Goal: Task Accomplishment & Management: Manage account settings

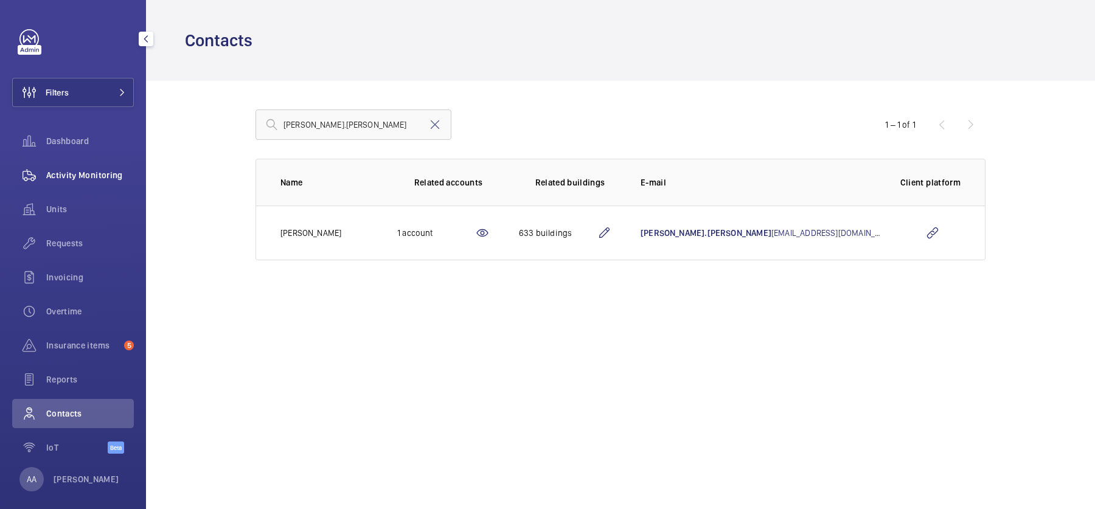
click at [75, 183] on div "Activity Monitoring" at bounding box center [73, 175] width 122 height 29
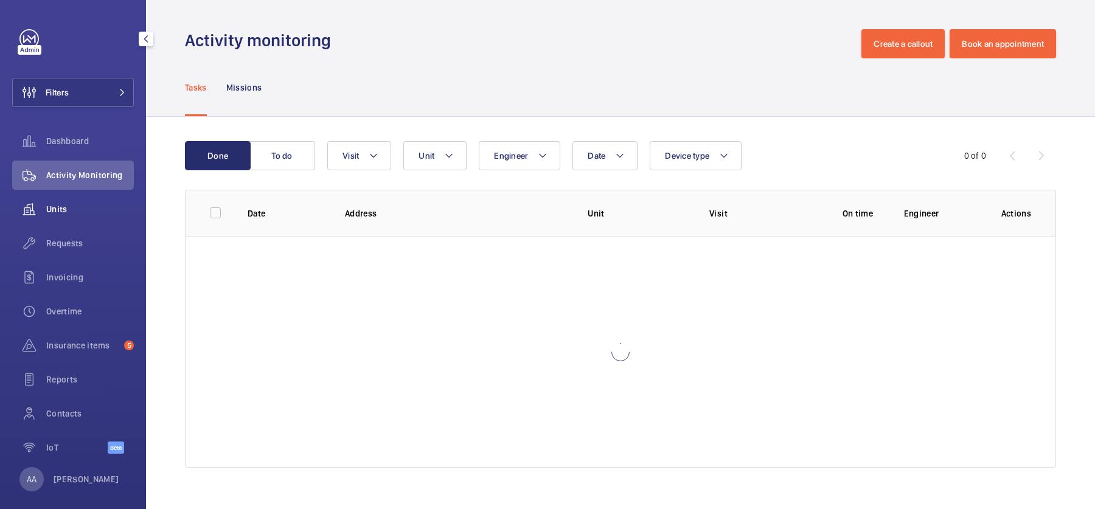
click at [77, 207] on span "Units" at bounding box center [90, 209] width 88 height 12
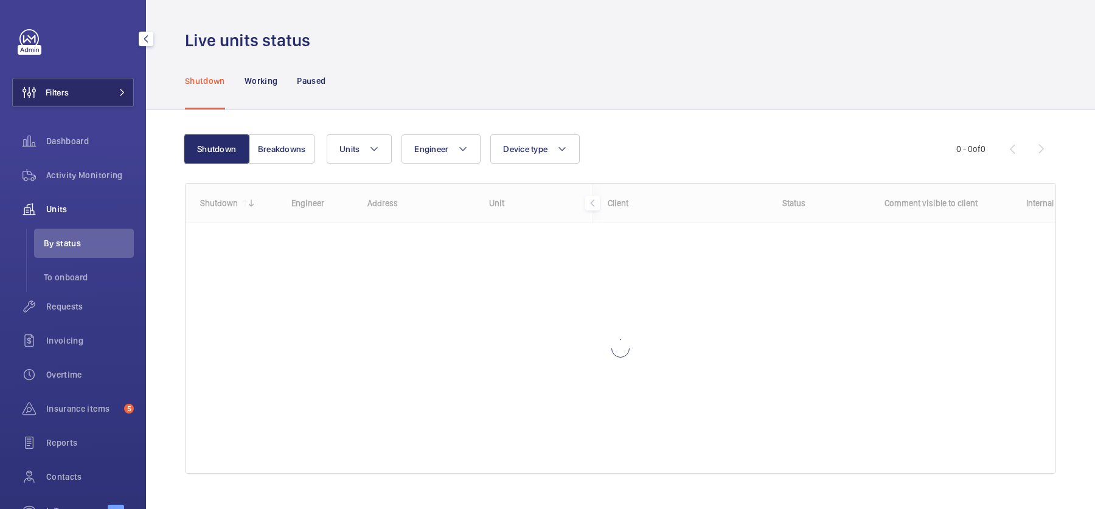
click at [88, 91] on button "Filters" at bounding box center [73, 92] width 122 height 29
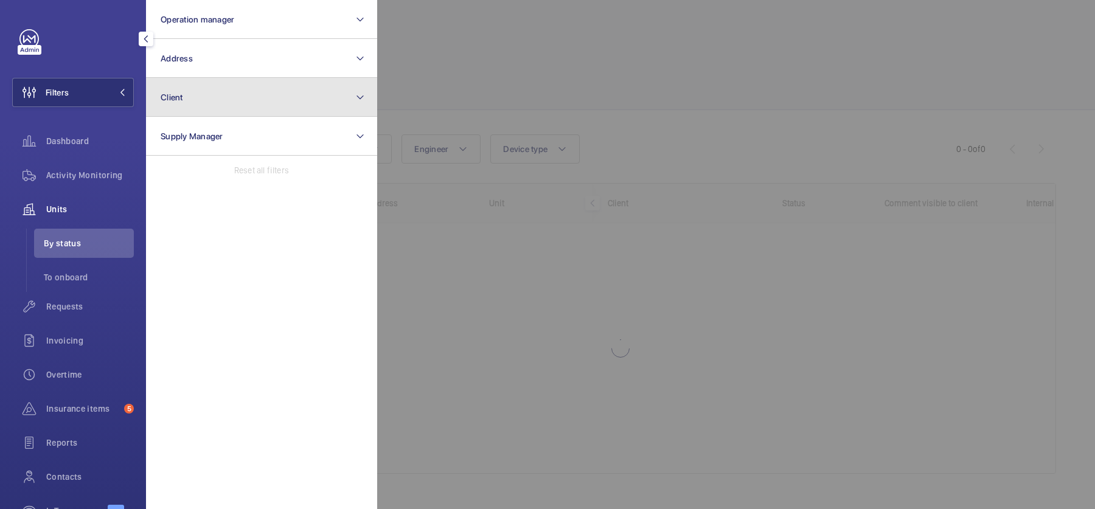
click at [221, 84] on button "Client" at bounding box center [261, 97] width 231 height 39
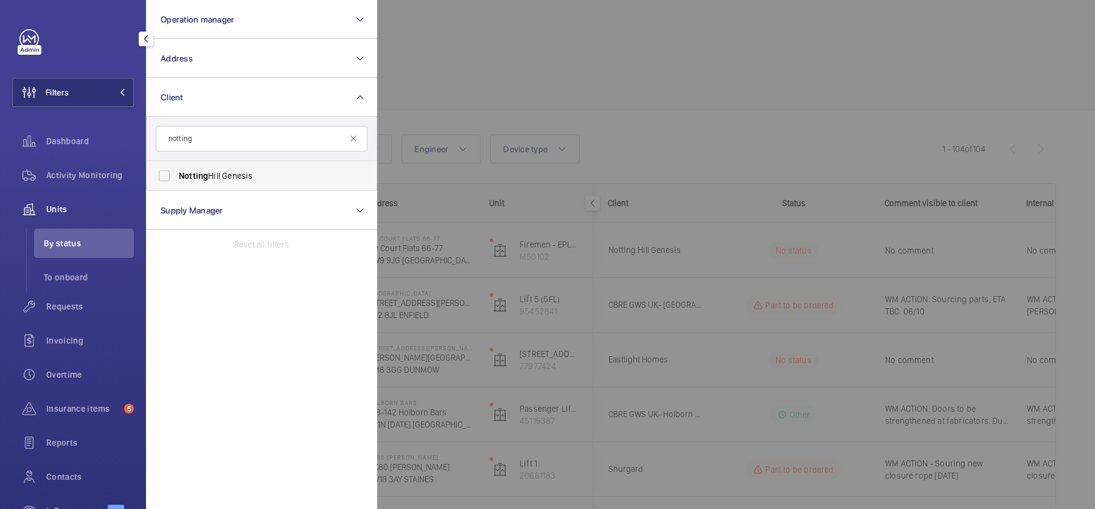
type input "notting"
click at [227, 177] on span "Notting Hill Genesis" at bounding box center [262, 176] width 167 height 12
click at [176, 177] on input "Notting Hill Genesis" at bounding box center [164, 176] width 24 height 24
checkbox input "true"
click at [644, 91] on div at bounding box center [924, 254] width 1095 height 509
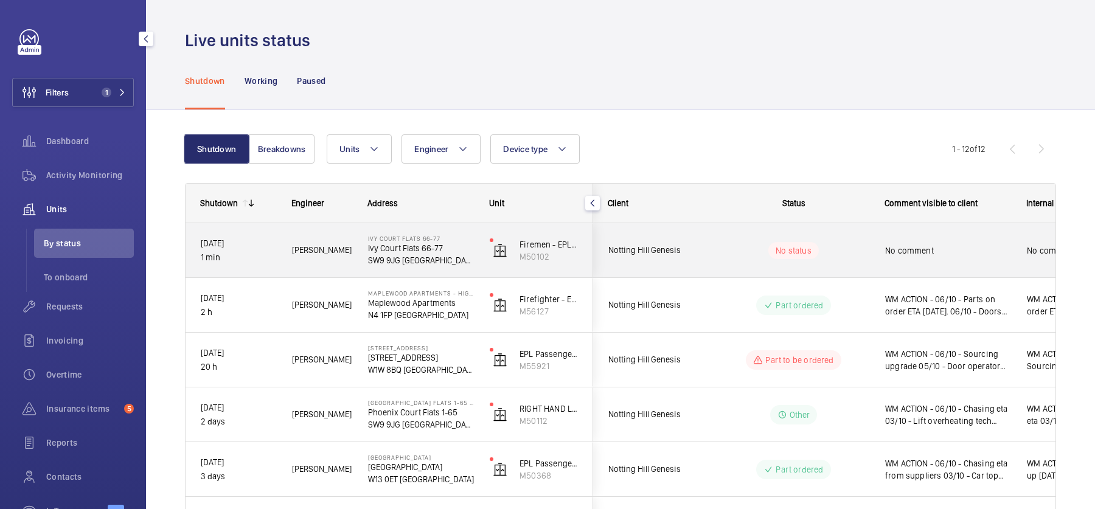
click at [854, 271] on div "No status" at bounding box center [785, 250] width 167 height 54
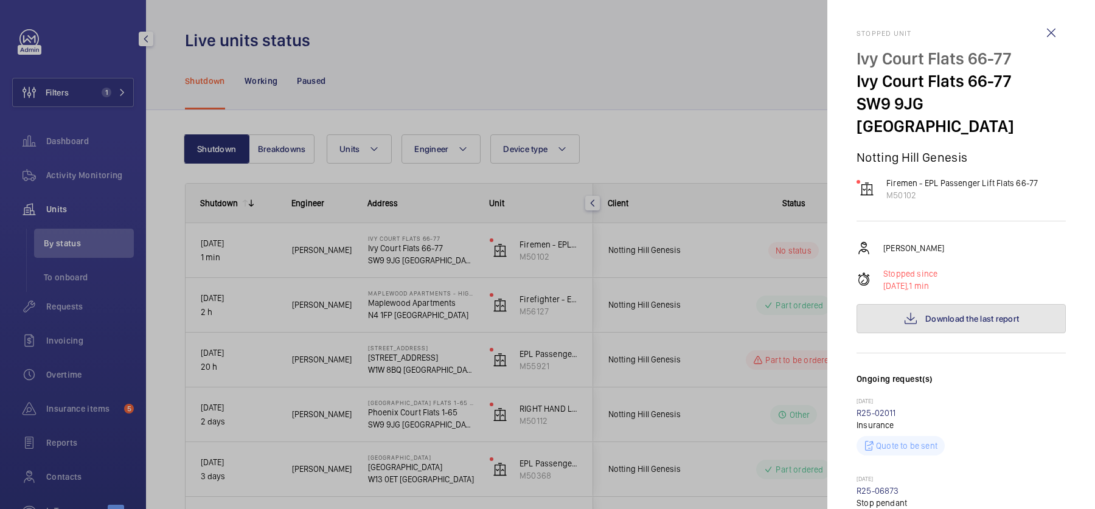
click at [934, 304] on button "Download the last report" at bounding box center [960, 318] width 209 height 29
click at [887, 304] on button "Download the last report" at bounding box center [960, 318] width 209 height 29
click at [949, 314] on span "Download the last report" at bounding box center [972, 319] width 94 height 10
click at [705, 84] on div at bounding box center [547, 254] width 1095 height 509
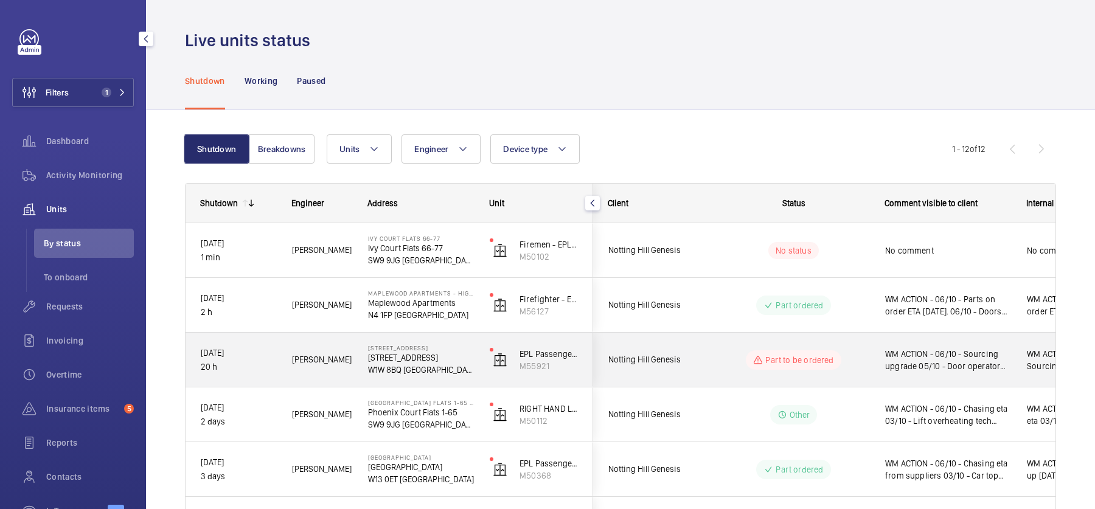
click at [800, 350] on div "Part to be ordered" at bounding box center [792, 359] width 95 height 19
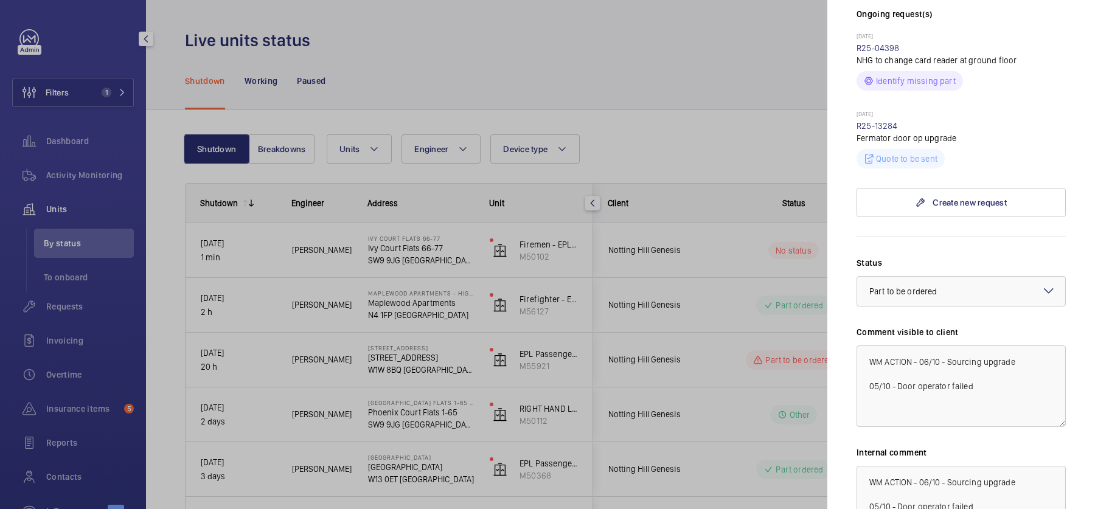
scroll to position [456, 0]
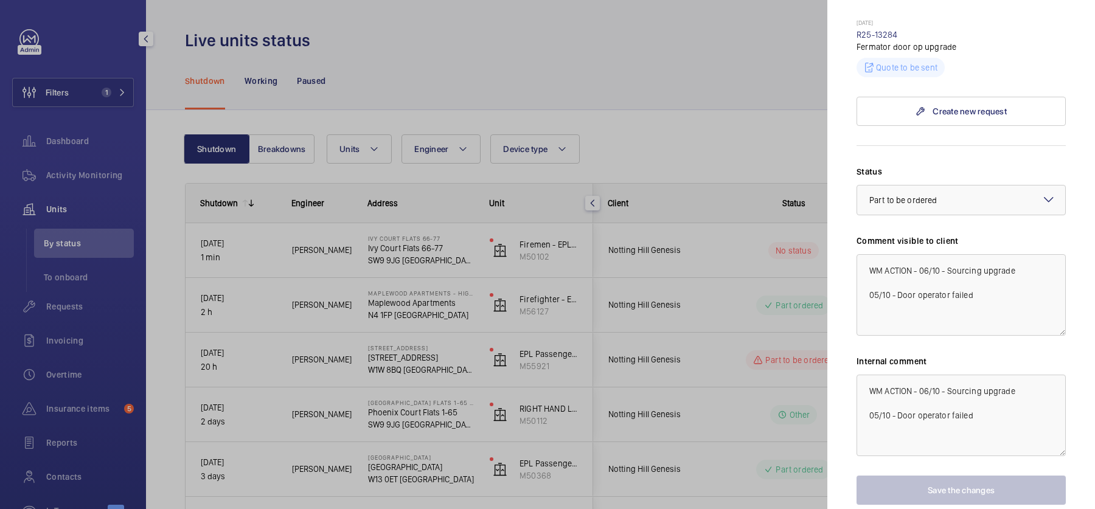
click at [693, 118] on div at bounding box center [547, 254] width 1095 height 509
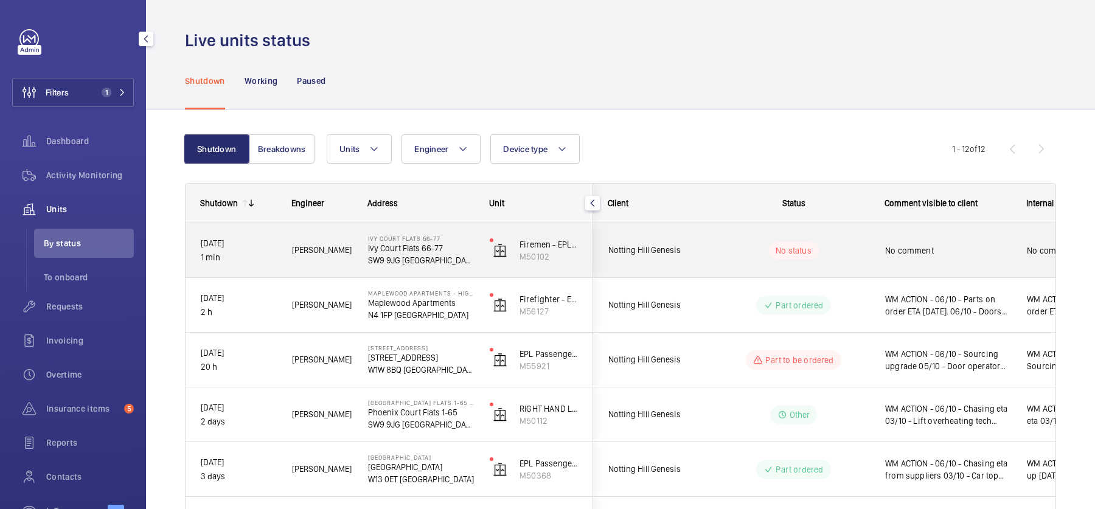
click at [735, 233] on div "No status" at bounding box center [786, 250] width 166 height 41
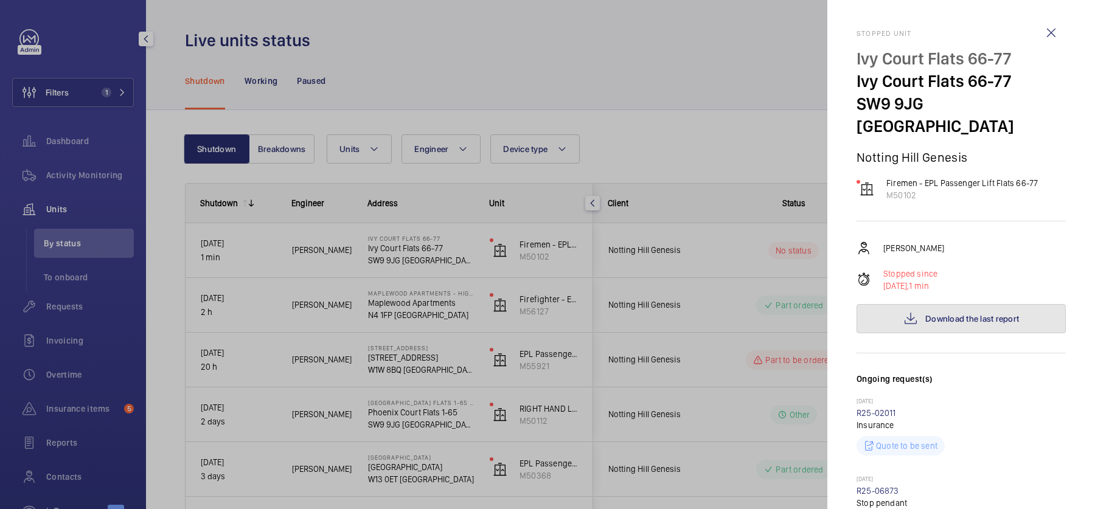
click at [934, 310] on button "Download the last report" at bounding box center [960, 318] width 209 height 29
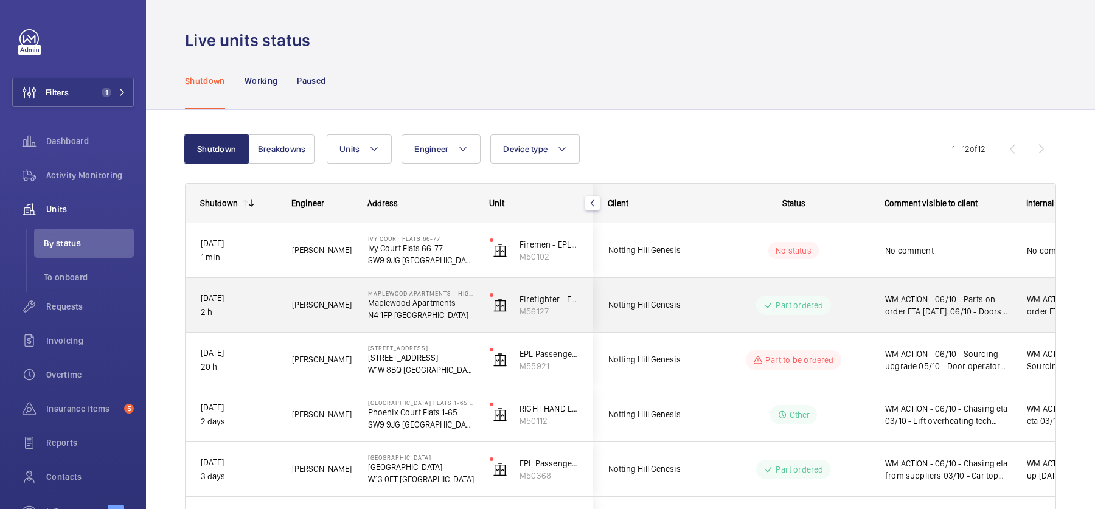
click at [794, 278] on div "Part ordered" at bounding box center [785, 305] width 167 height 54
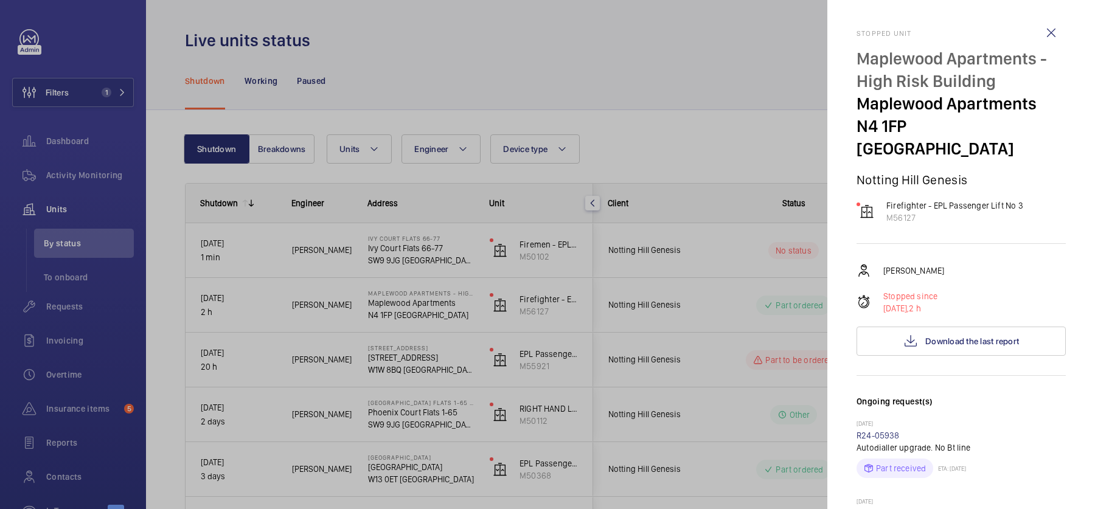
click at [724, 248] on div at bounding box center [547, 254] width 1095 height 509
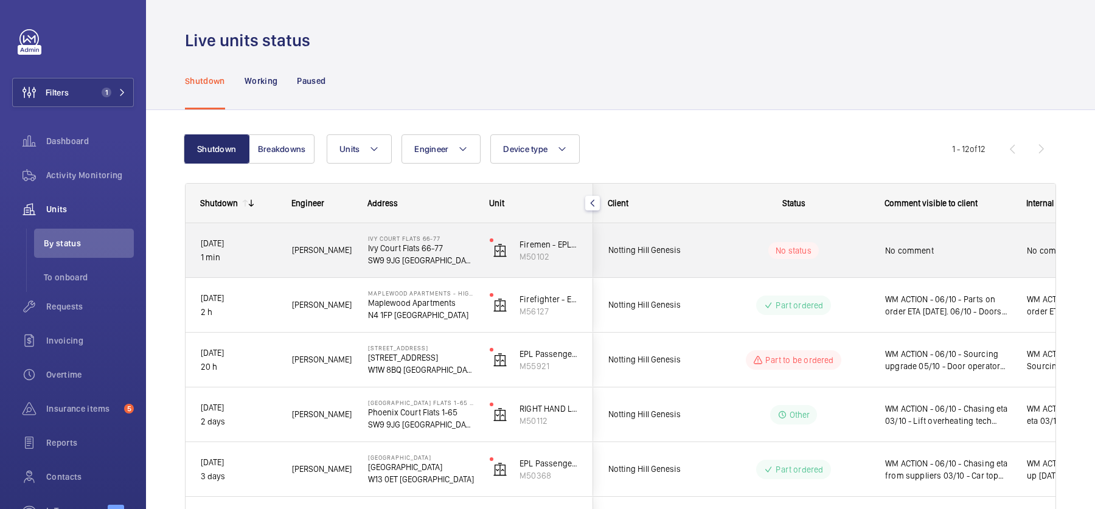
click at [724, 248] on wm-front-pills-cell "No status" at bounding box center [793, 250] width 151 height 17
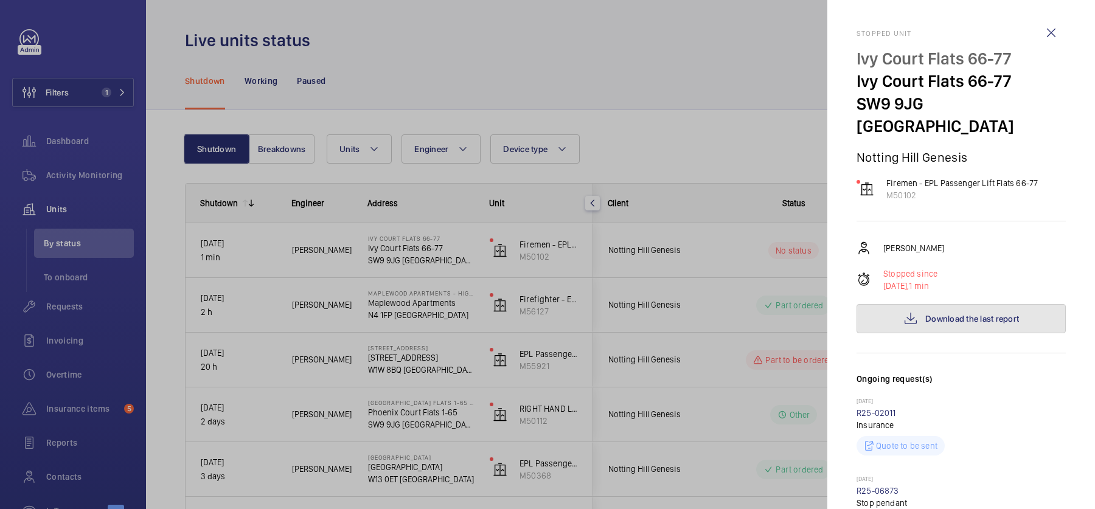
click at [966, 314] on span "Download the last report" at bounding box center [972, 319] width 94 height 10
click at [765, 60] on div at bounding box center [547, 254] width 1095 height 509
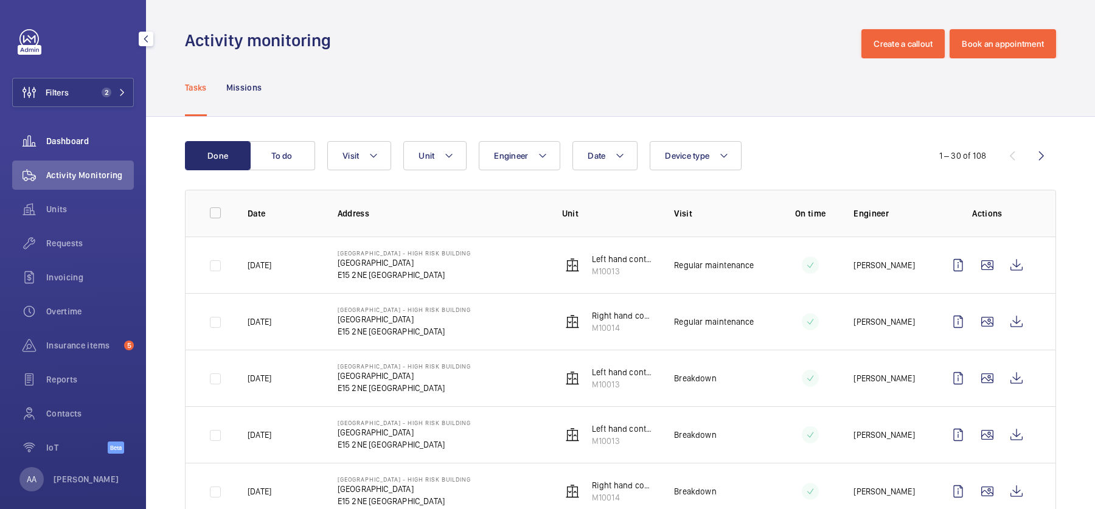
scroll to position [476, 0]
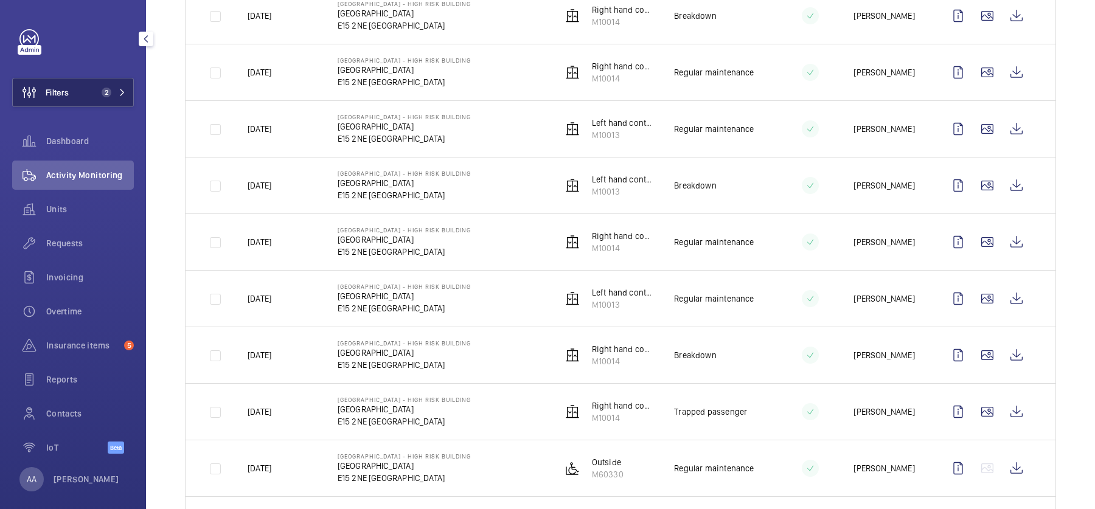
click at [88, 90] on button "Filters 2" at bounding box center [73, 92] width 122 height 29
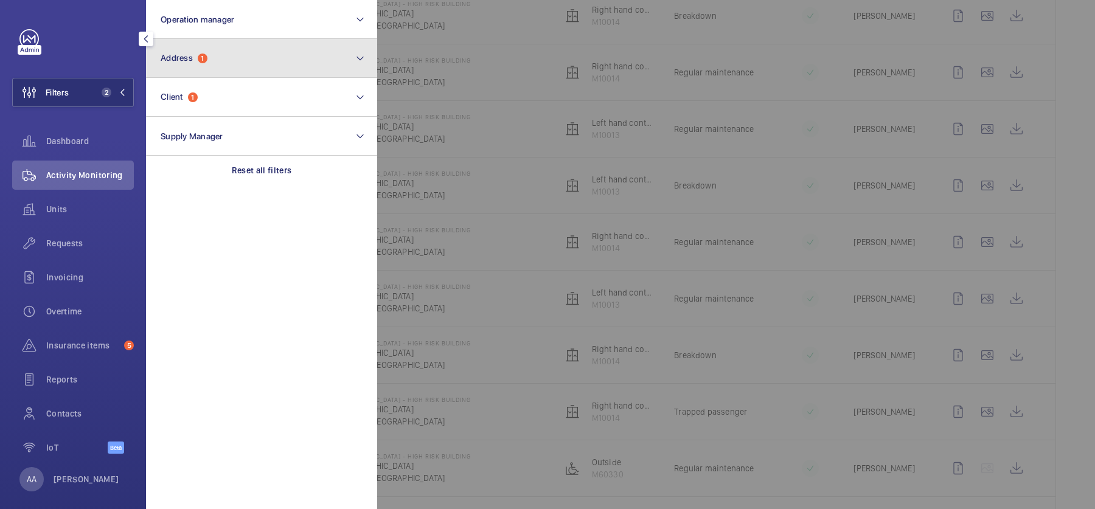
click at [200, 67] on button "Address 1" at bounding box center [261, 58] width 231 height 39
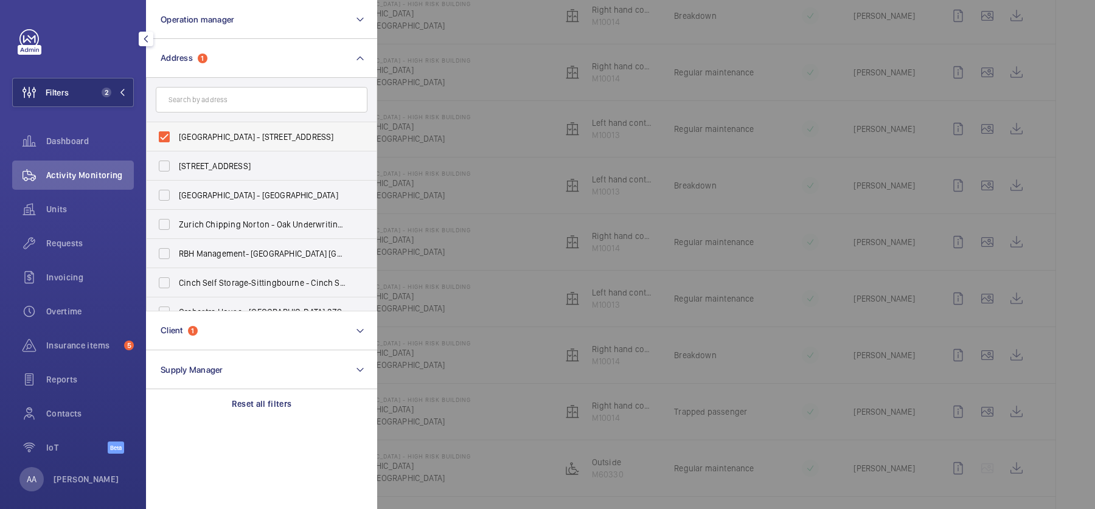
click at [225, 140] on span "Warton House - High Risk Building - Warton House, LONDON E15 2NE" at bounding box center [262, 137] width 167 height 12
click at [176, 140] on input "Warton House - High Risk Building - Warton House, LONDON E15 2NE" at bounding box center [164, 137] width 24 height 24
checkbox input "false"
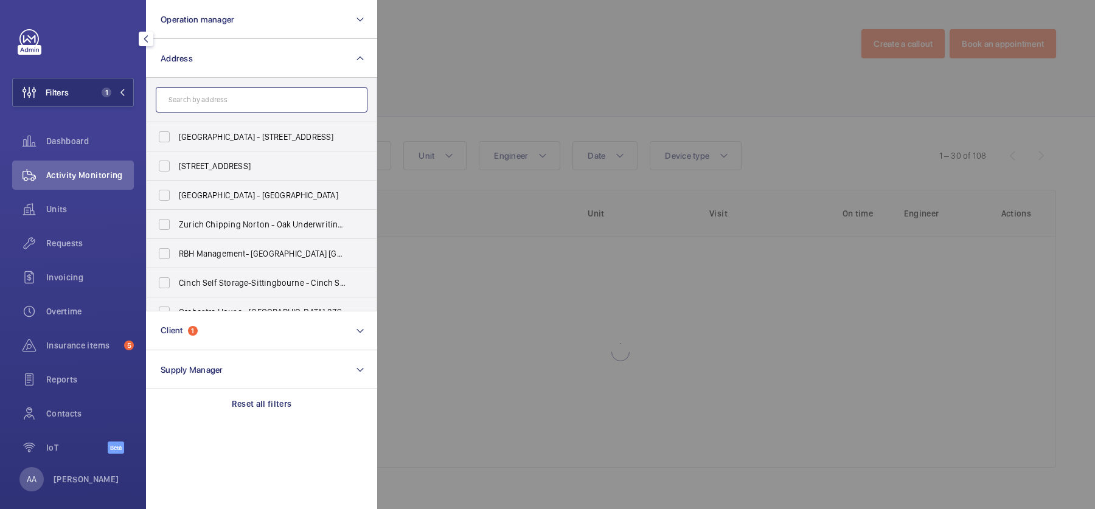
click at [206, 103] on input "text" at bounding box center [262, 100] width 212 height 26
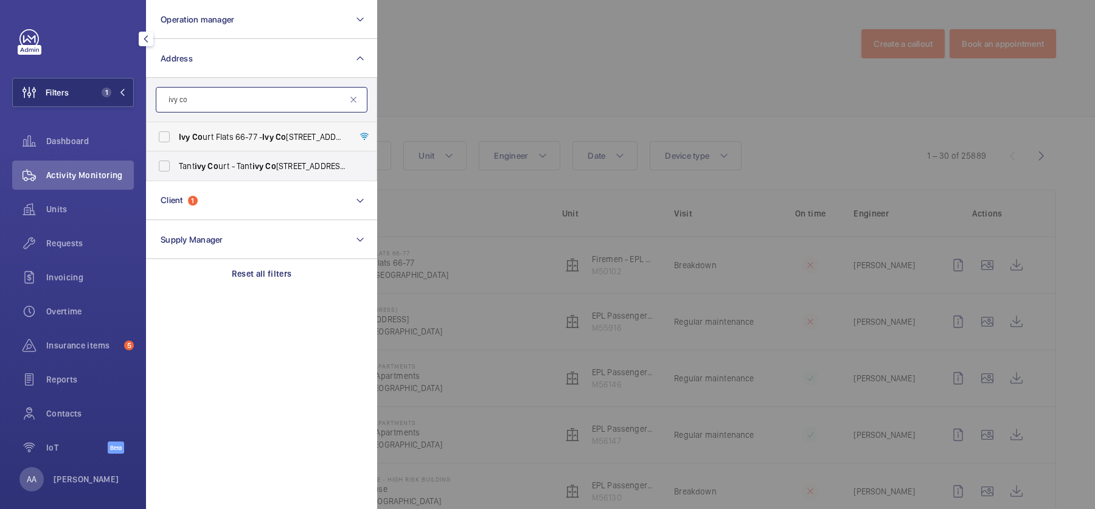
type input "ivy co"
click at [229, 142] on span "Ivy Co urt Flats 66-77 - Ivy Co urt Flats 66-77, LONDON SW9 9JG" at bounding box center [262, 137] width 167 height 12
click at [176, 142] on input "Ivy Co urt Flats 66-77 - Ivy Co urt Flats 66-77, LONDON SW9 9JG" at bounding box center [164, 137] width 24 height 24
checkbox input "true"
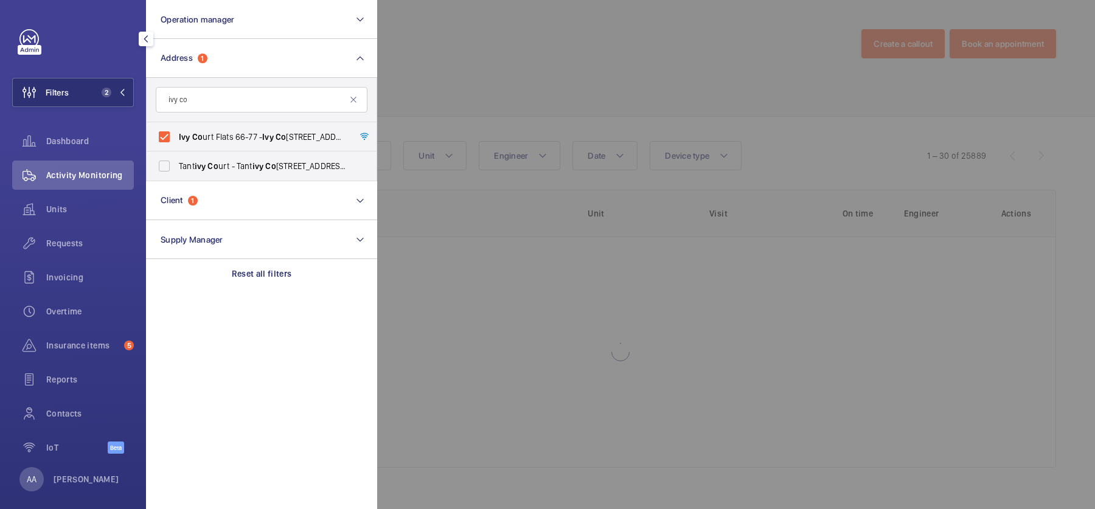
click at [521, 108] on div at bounding box center [924, 254] width 1095 height 509
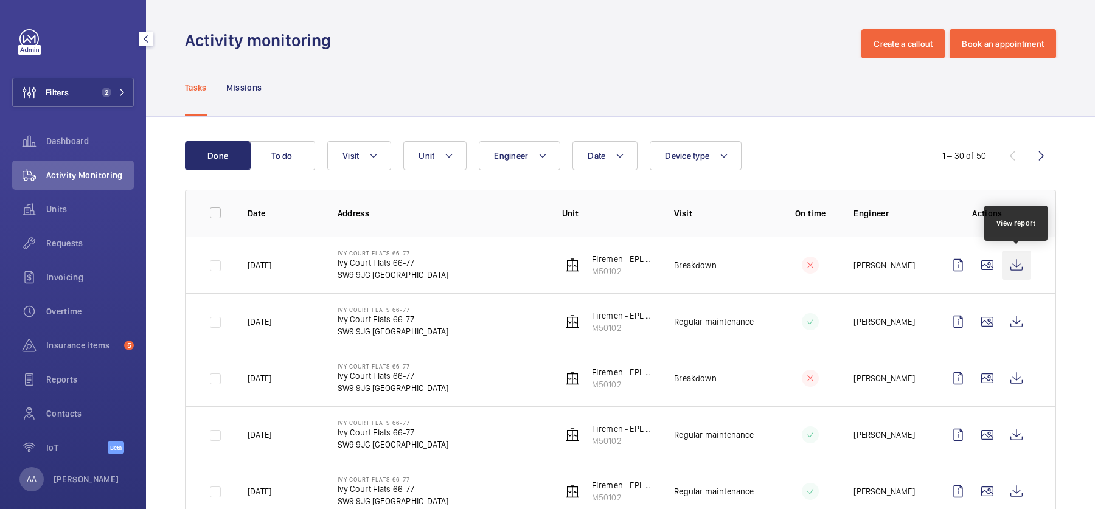
click at [1022, 254] on wm-front-icon-button at bounding box center [1015, 265] width 29 height 29
click at [60, 236] on div "Requests" at bounding box center [73, 243] width 122 height 29
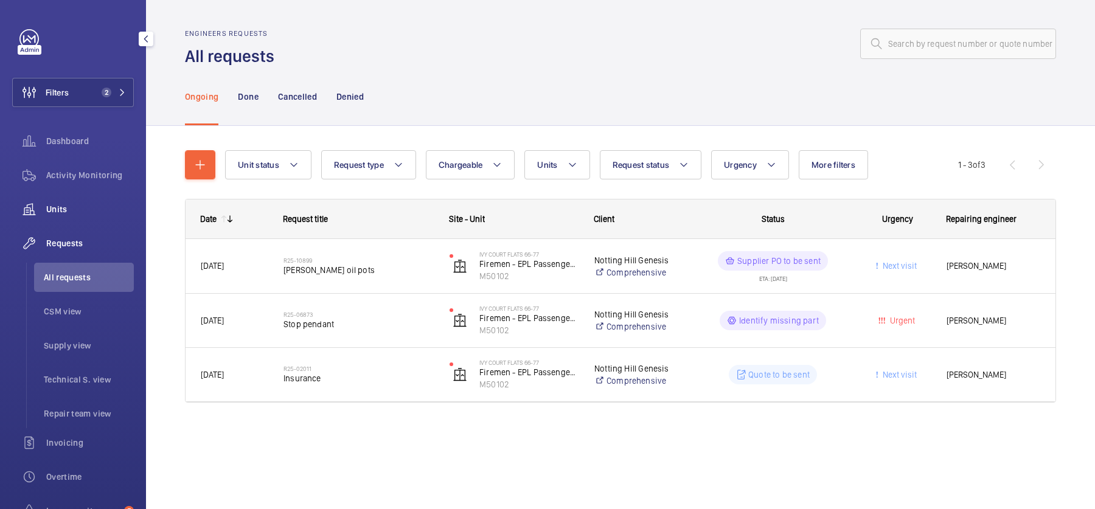
click at [107, 198] on div "Units" at bounding box center [73, 209] width 122 height 29
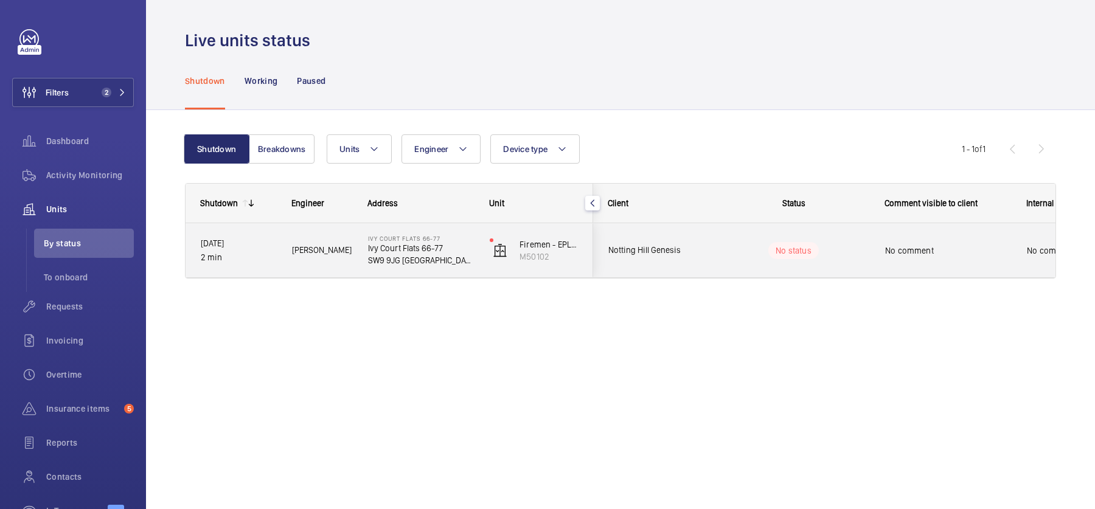
click at [930, 240] on div "No comment" at bounding box center [948, 251] width 126 height 28
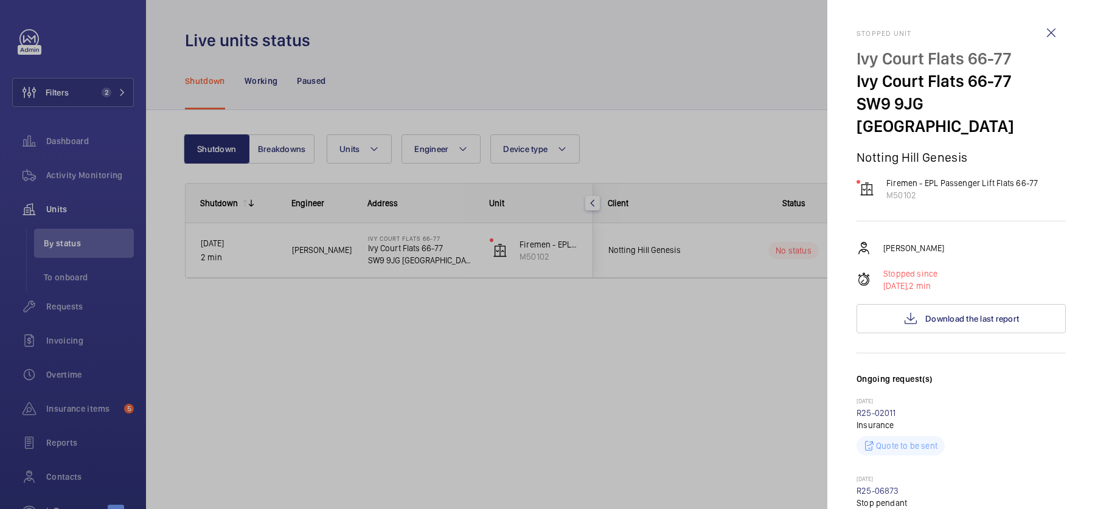
scroll to position [573, 0]
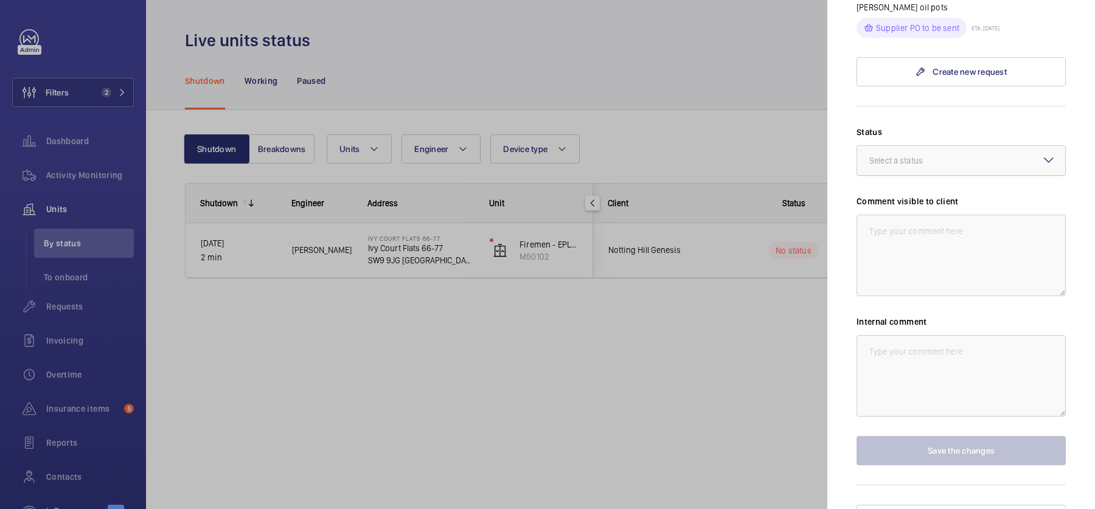
click at [913, 154] on div "Select a status" at bounding box center [911, 160] width 84 height 12
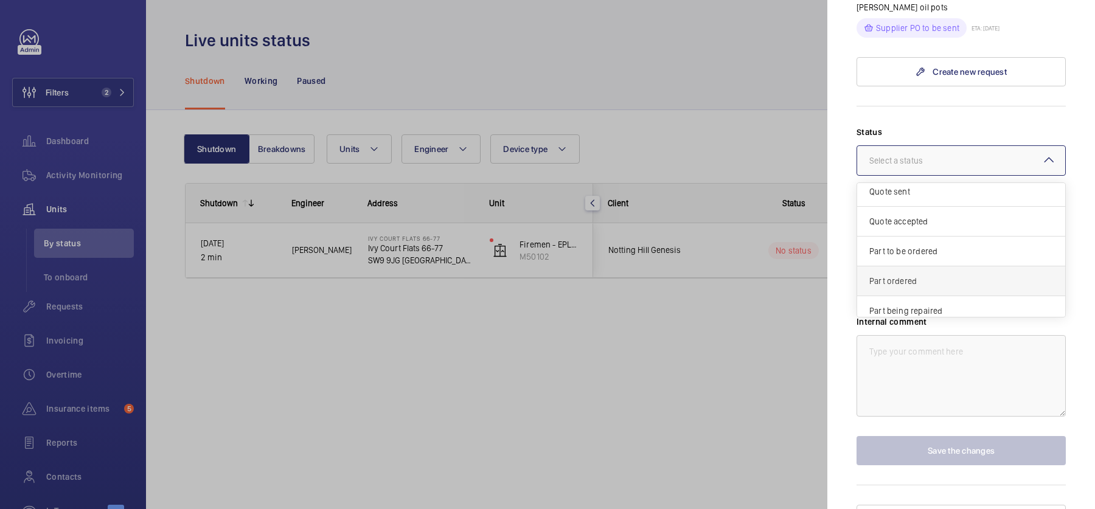
scroll to position [29, 0]
click at [932, 282] on span "Part ordered" at bounding box center [961, 288] width 184 height 12
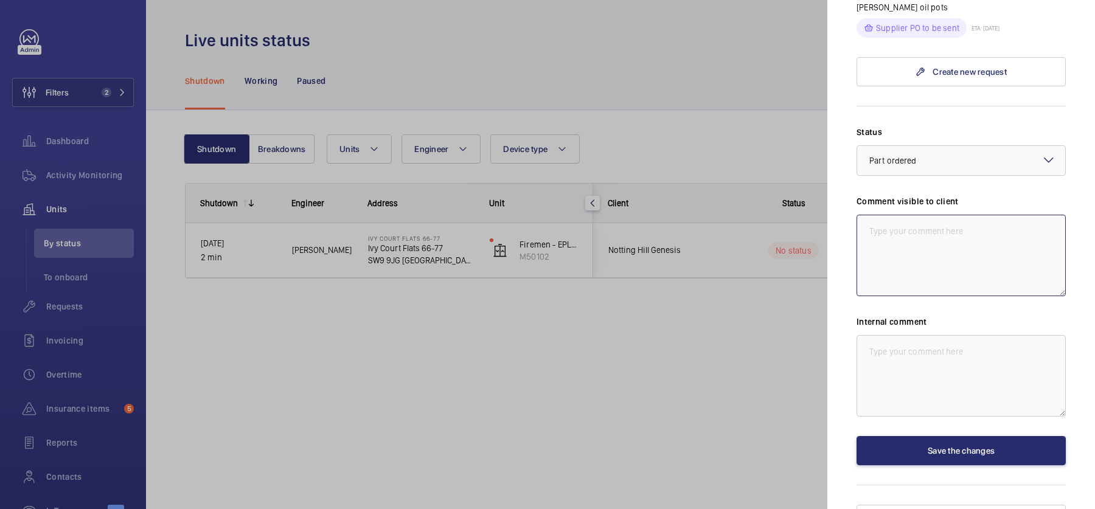
click at [922, 241] on textarea at bounding box center [960, 255] width 209 height 81
click at [1012, 146] on div at bounding box center [961, 160] width 208 height 29
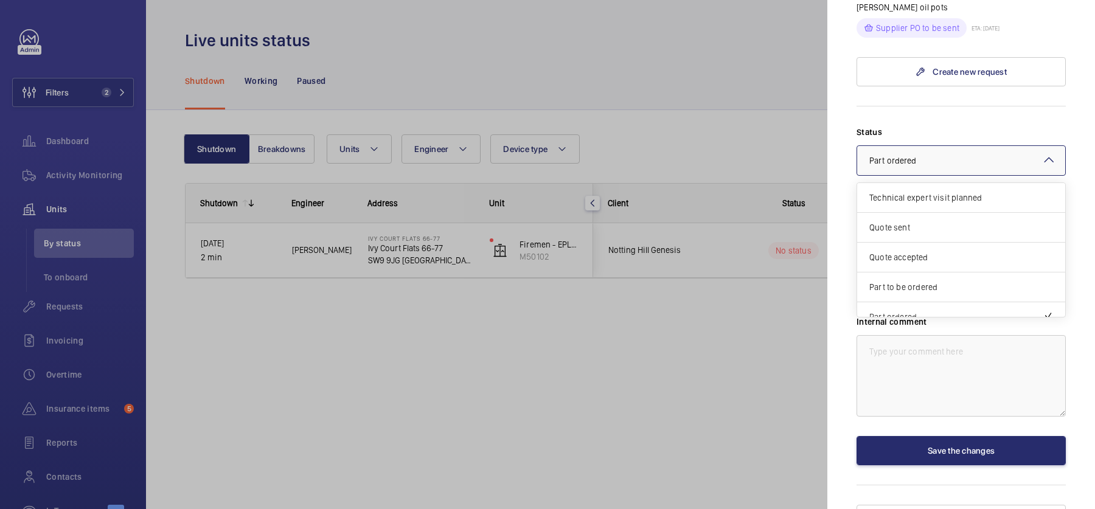
scroll to position [102, 0]
click at [1012, 146] on div at bounding box center [961, 160] width 208 height 29
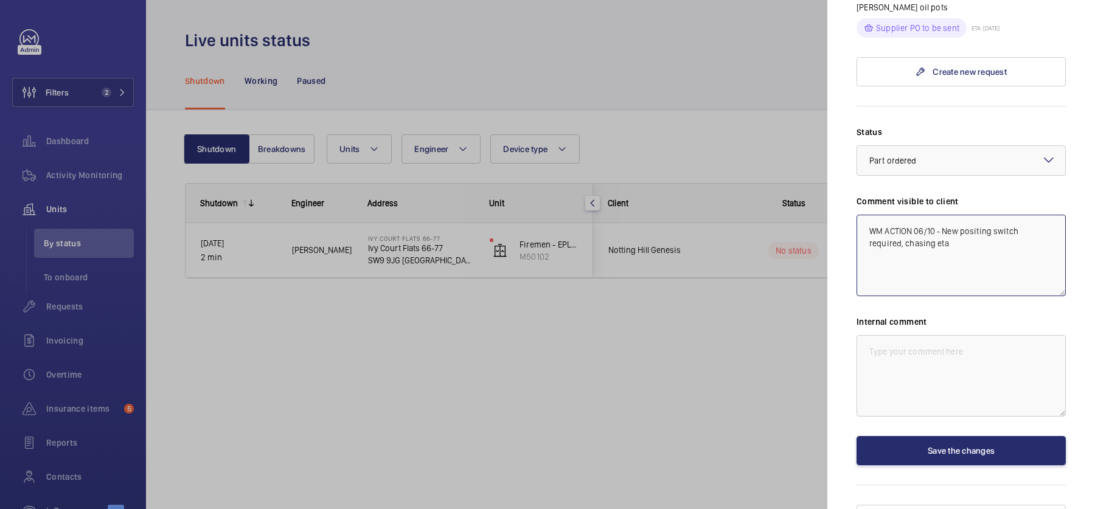
drag, startPoint x: 946, startPoint y: 254, endPoint x: 812, endPoint y: 163, distance: 161.9
click at [813, 164] on mat-sidenav-container "Filters 2 Dashboard Activity Monitoring Units By status To onboard Requests Inv…" at bounding box center [547, 254] width 1095 height 509
type textarea "WM ACTION 06/10 - New positing switch required, chasing eta"
click at [943, 335] on textarea at bounding box center [960, 375] width 209 height 81
paste textarea "WM ACTION 06/10 - New positing switch required, chasing eta"
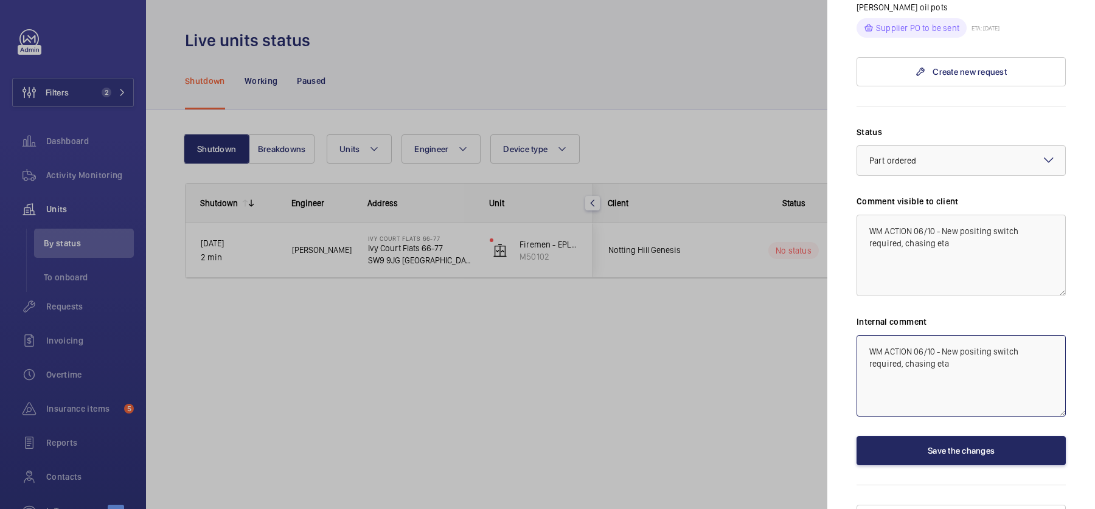
type textarea "WM ACTION 06/10 - New positing switch required, chasing eta"
click at [950, 436] on button "Save the changes" at bounding box center [960, 450] width 209 height 29
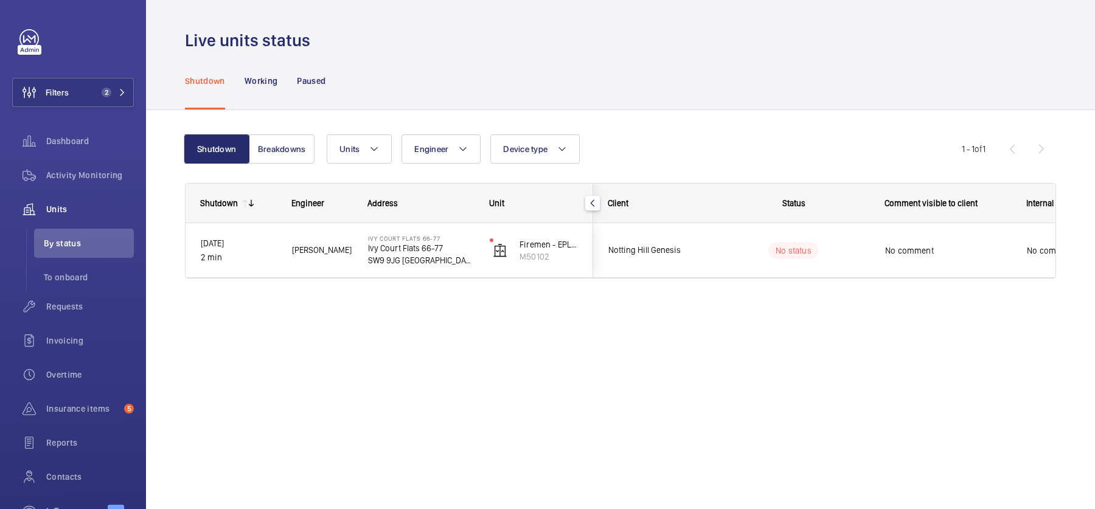
scroll to position [0, 0]
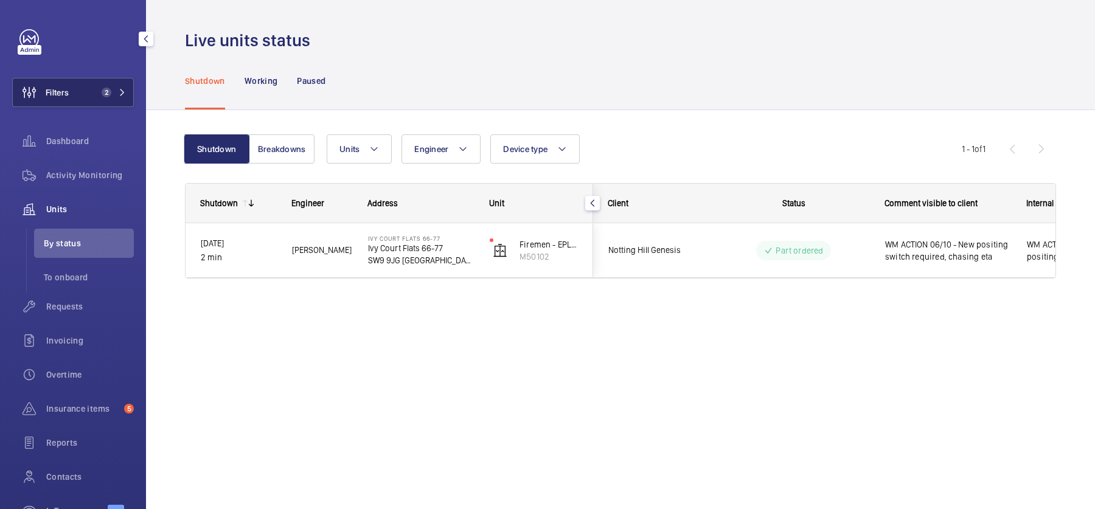
click at [120, 95] on mat-icon at bounding box center [122, 92] width 7 height 7
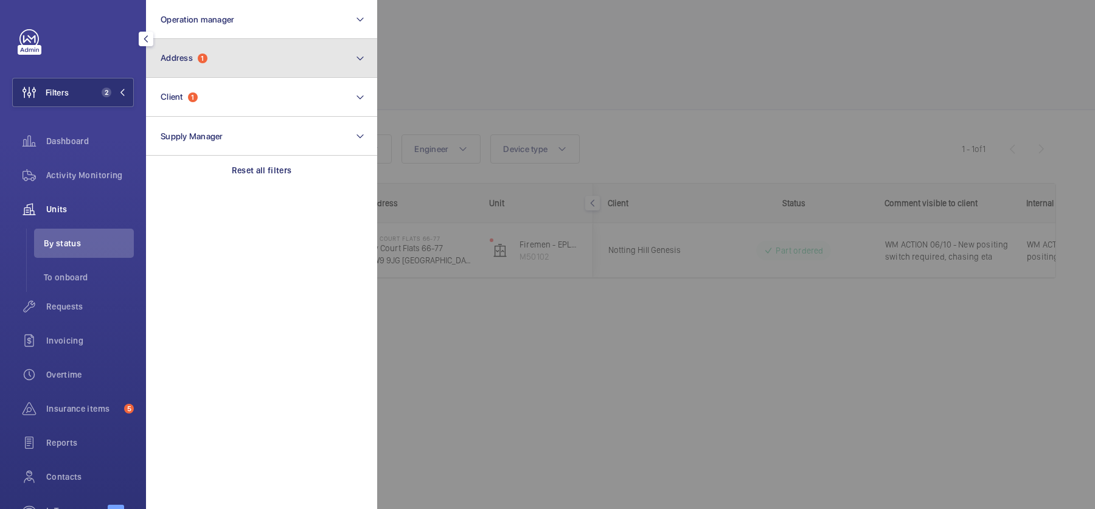
click at [212, 69] on button "Address 1" at bounding box center [261, 58] width 231 height 39
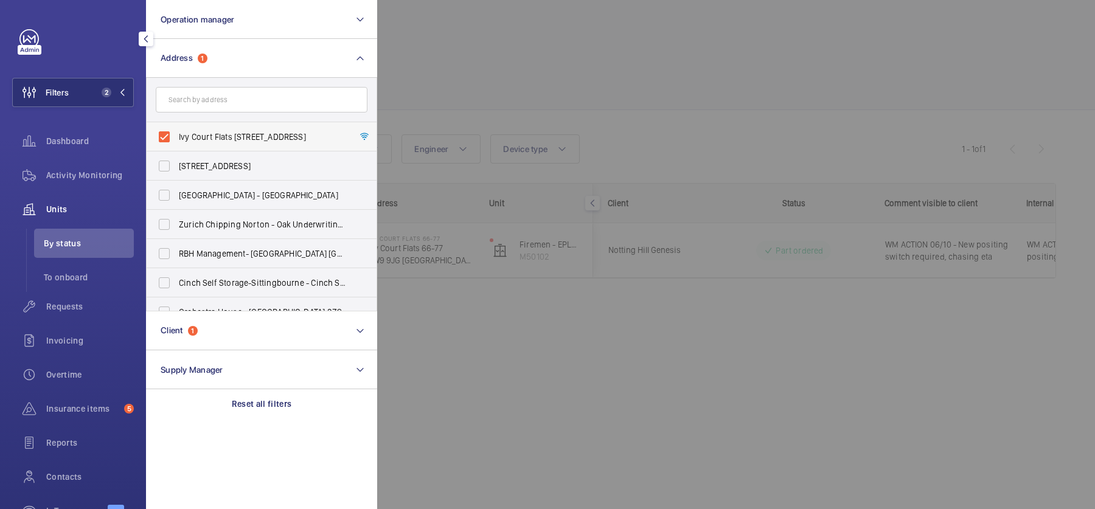
click at [225, 129] on label "Ivy Court Flats 66-77 - Ivy Court Flats 66-77, LONDON SW9 9JG" at bounding box center [253, 136] width 212 height 29
click at [176, 129] on input "Ivy Court Flats 66-77 - Ivy Court Flats 66-77, LONDON SW9 9JG" at bounding box center [164, 137] width 24 height 24
checkbox input "false"
click at [628, 119] on div at bounding box center [924, 254] width 1095 height 509
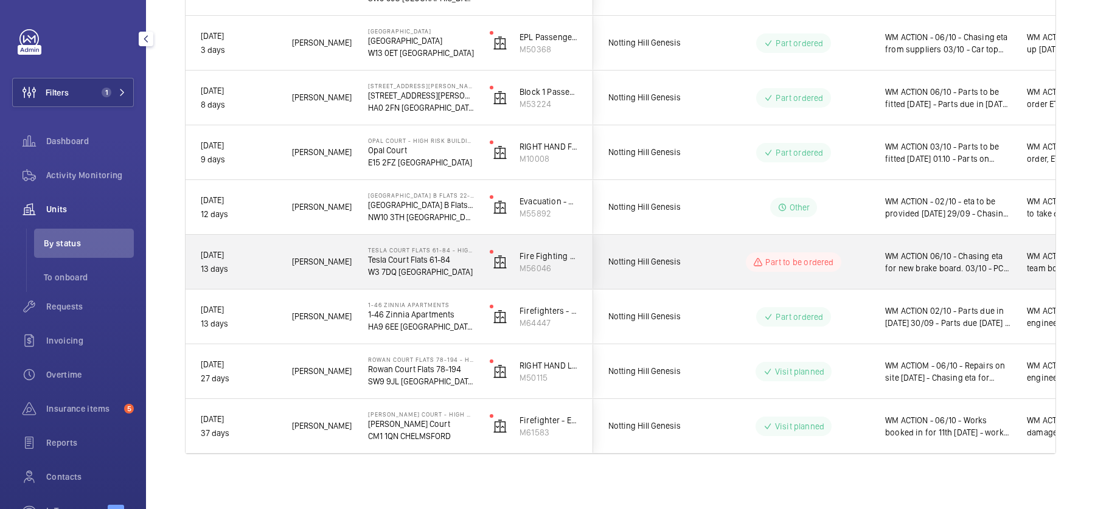
scroll to position [429, 0]
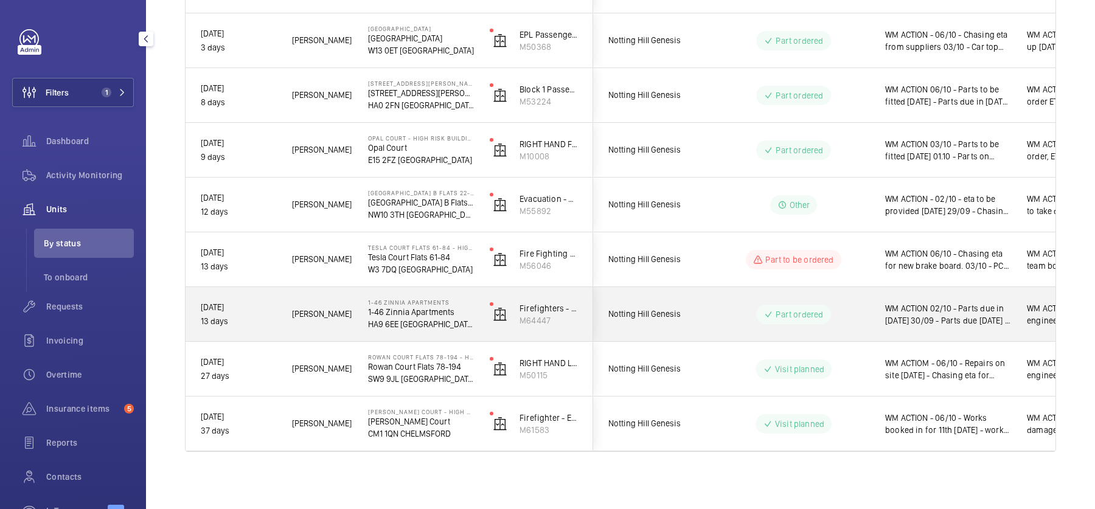
click at [917, 316] on span "WM ACTION 02/10 - Parts due in tomorrow 30/09 - Parts due Friday 25/09 - reques…" at bounding box center [948, 314] width 126 height 24
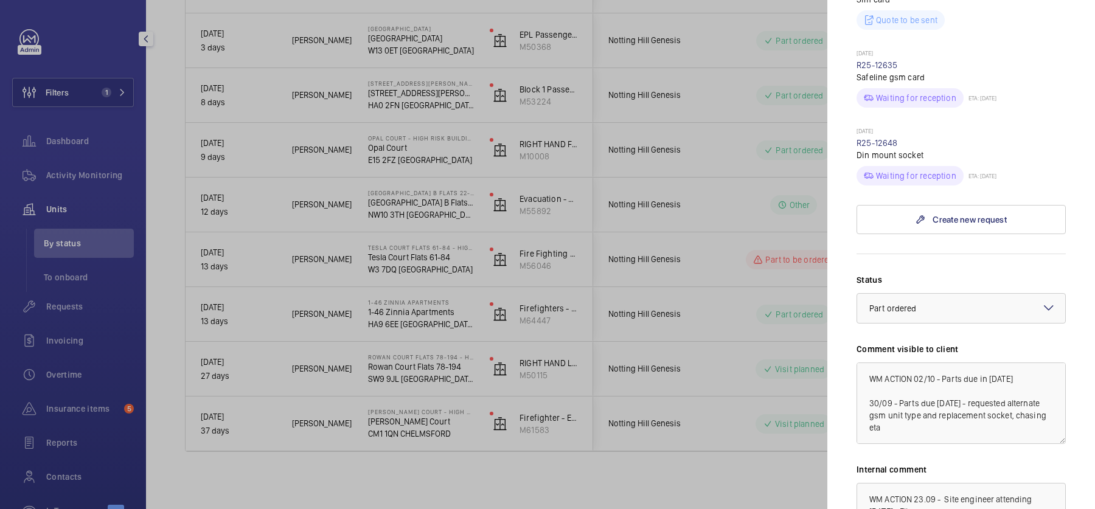
scroll to position [651, 0]
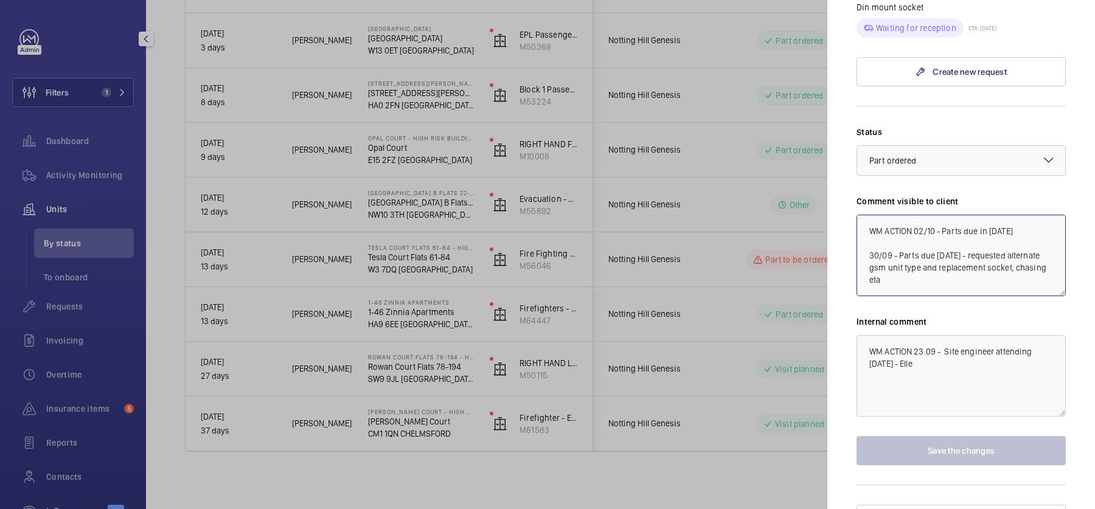
click at [916, 215] on textarea "WM ACTION 02/10 - Parts due in tomorrow 30/09 - Parts due Friday 25/09 - reques…" at bounding box center [960, 255] width 209 height 81
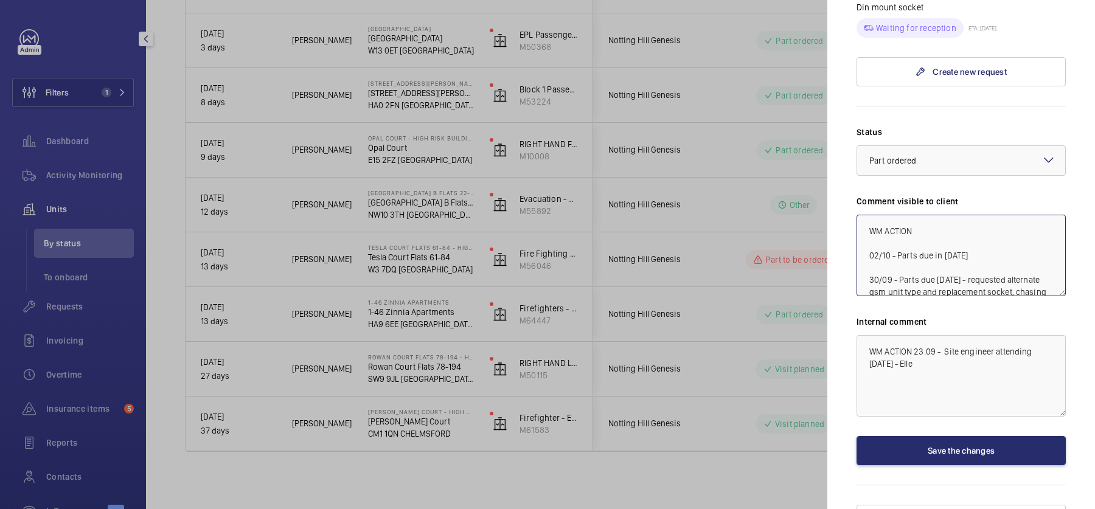
click at [949, 215] on textarea "WM ACTION 02/10 - Parts due in tomorrow 30/09 - Parts due Friday 25/09 - reques…" at bounding box center [960, 255] width 209 height 81
click at [965, 215] on textarea "WM ACTION 06/10 - Enginneer on site 02/10 - Parts due in tomorrow 30/09 - Parts…" at bounding box center [960, 255] width 209 height 81
type textarea "WM ACTION 06/10 - Engineer on site 02/10 - Parts due in [DATE] 30/09 - Parts du…"
click at [937, 126] on wm-front-input-dropdown "Status Select a status × Part ordered ×" at bounding box center [960, 151] width 209 height 50
click at [939, 154] on div "× Part ordered" at bounding box center [908, 160] width 78 height 12
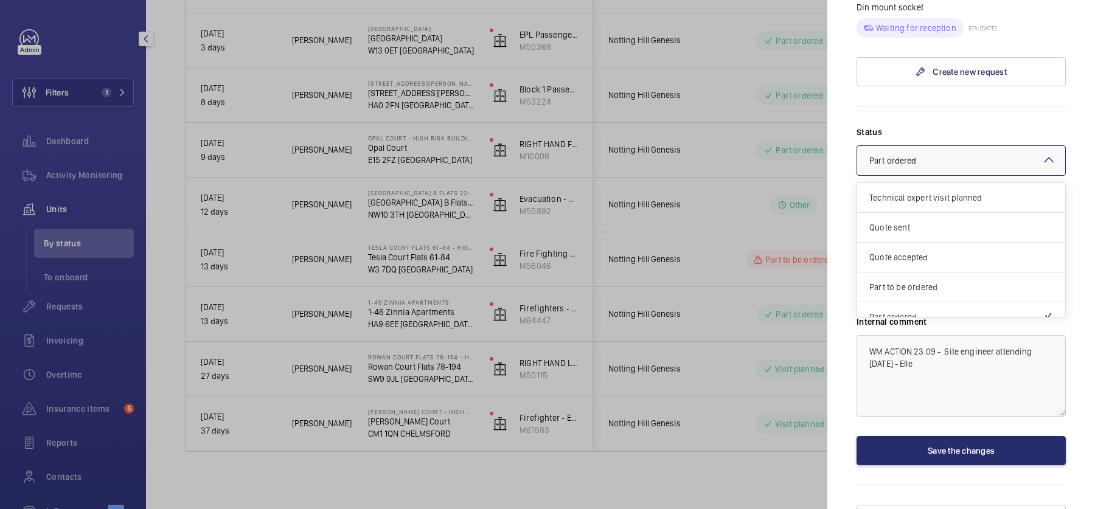
scroll to position [102, 0]
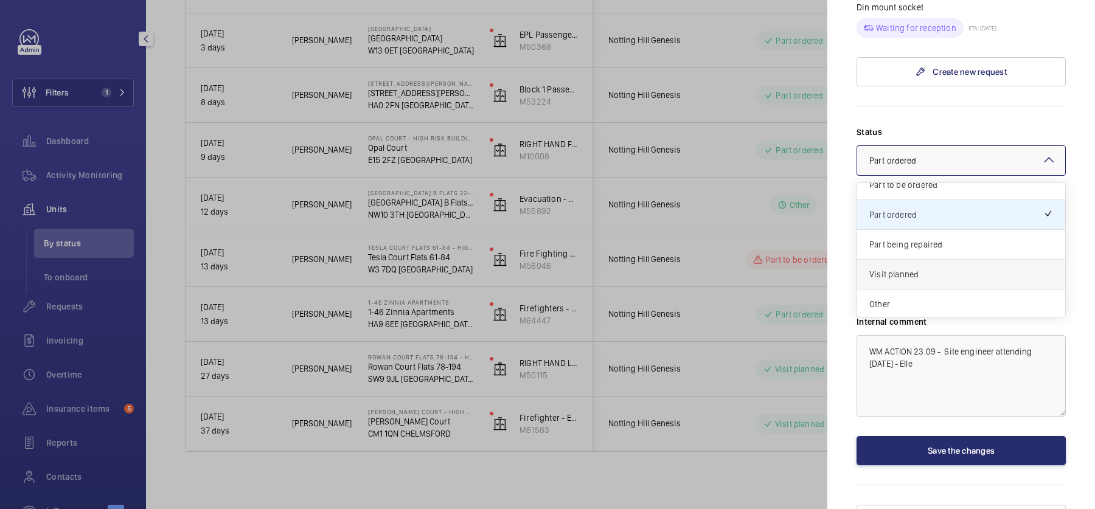
click at [932, 260] on div "Visit planned" at bounding box center [961, 275] width 208 height 30
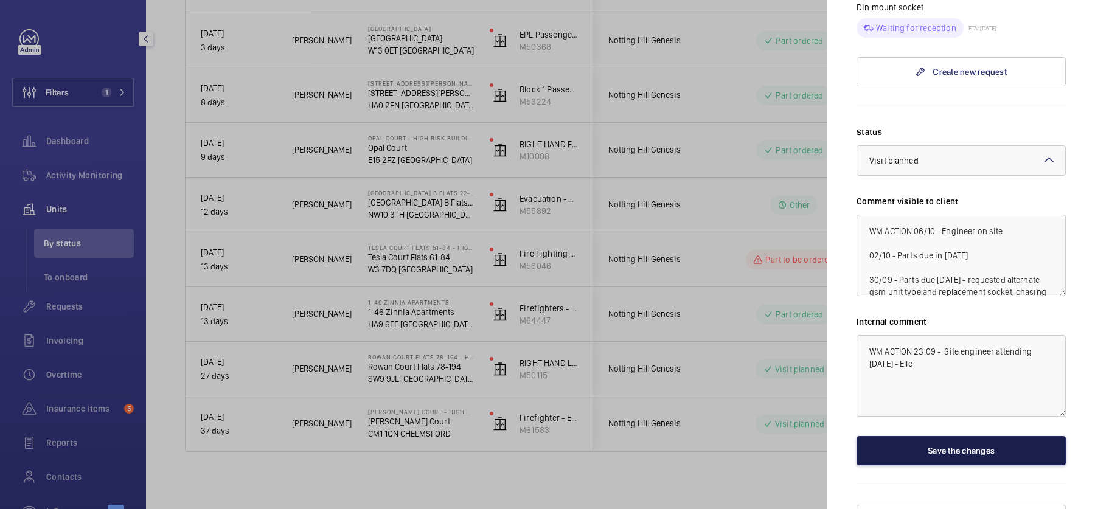
click at [962, 439] on button "Save the changes" at bounding box center [960, 450] width 209 height 29
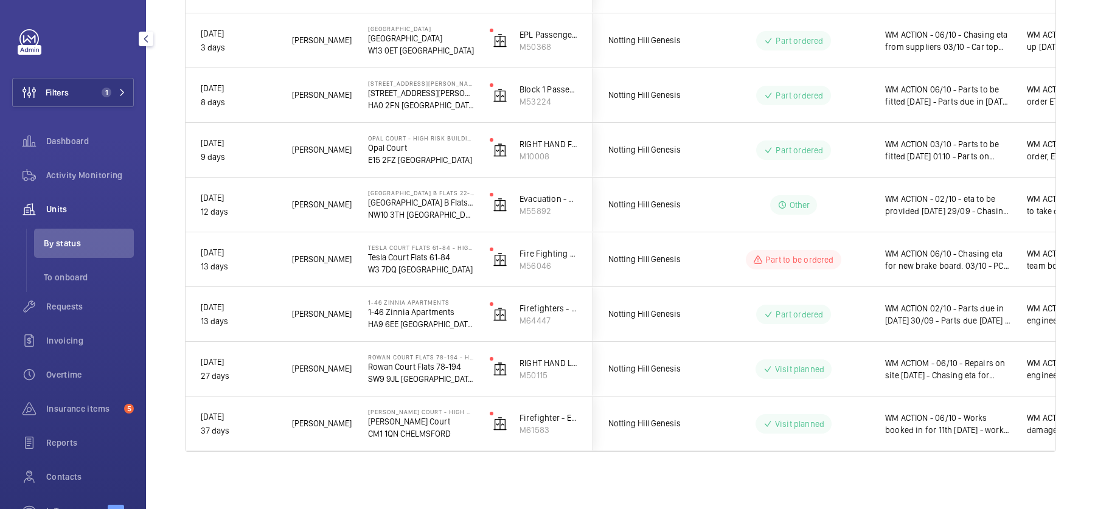
scroll to position [0, 0]
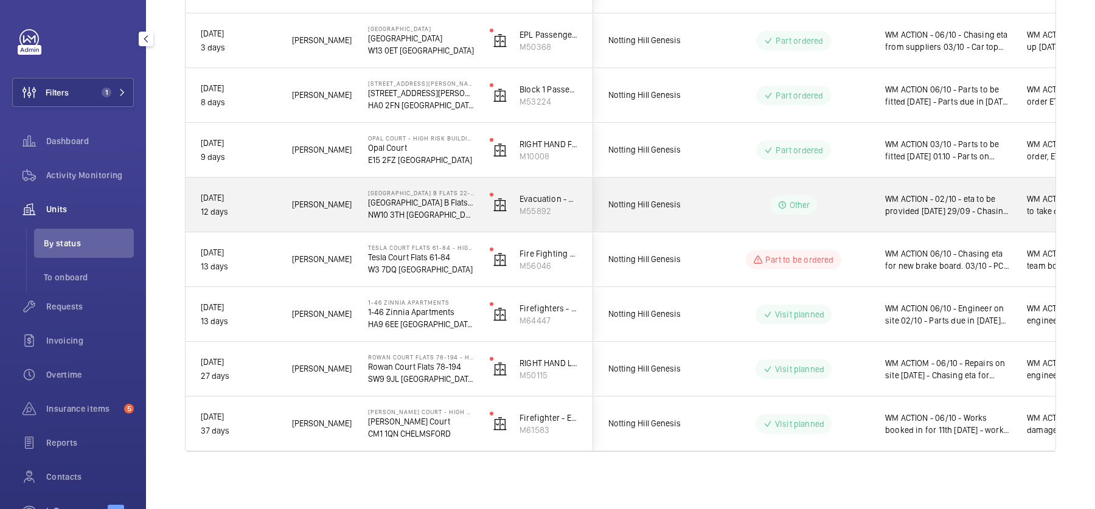
click at [878, 202] on div "WM ACTION - 02/10 - eta to be provided tomorrow 29/09 - Chasing eta on repair 2…" at bounding box center [940, 205] width 140 height 52
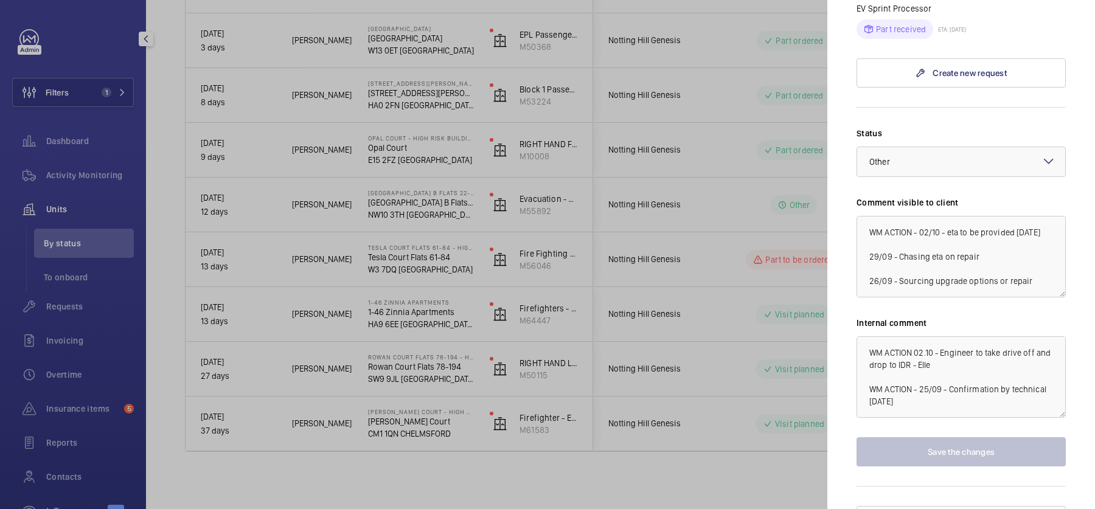
scroll to position [719, 0]
click at [920, 215] on textarea "WM ACTION - 02/10 - eta to be provided tomorrow 29/09 - Chasing eta on repair 2…" at bounding box center [960, 255] width 209 height 81
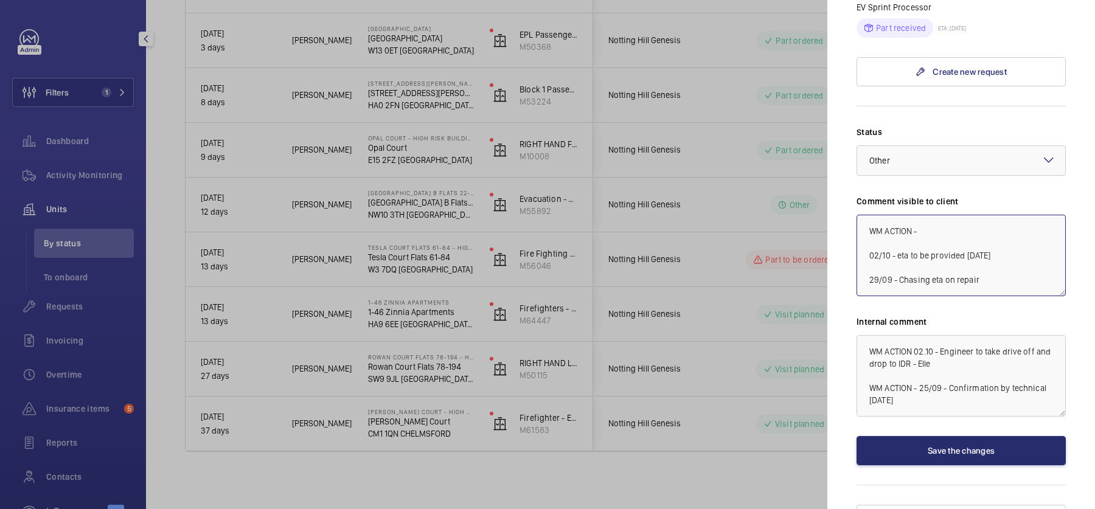
click at [959, 215] on textarea "WM ACTION - 02/10 - eta to be provided tomorrow 29/09 - Chasing eta on repair 2…" at bounding box center [960, 255] width 209 height 81
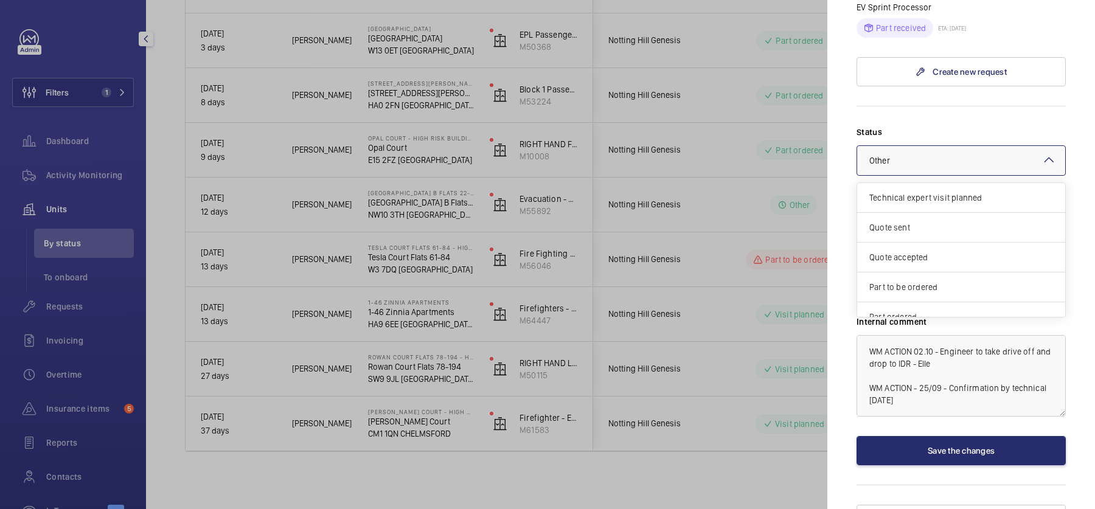
click at [898, 154] on div "× Other" at bounding box center [894, 160] width 51 height 12
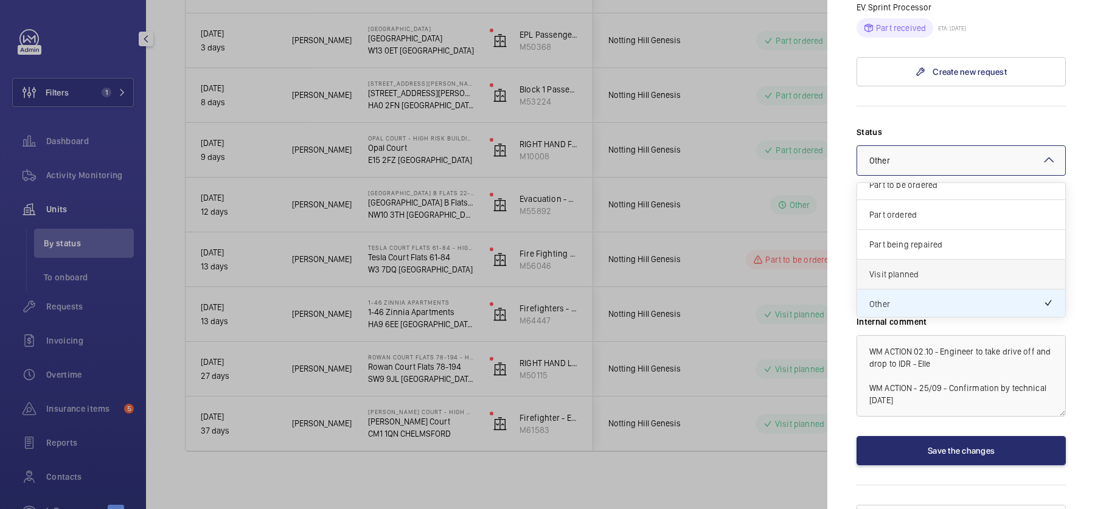
click at [932, 260] on div "Visit planned" at bounding box center [961, 275] width 208 height 30
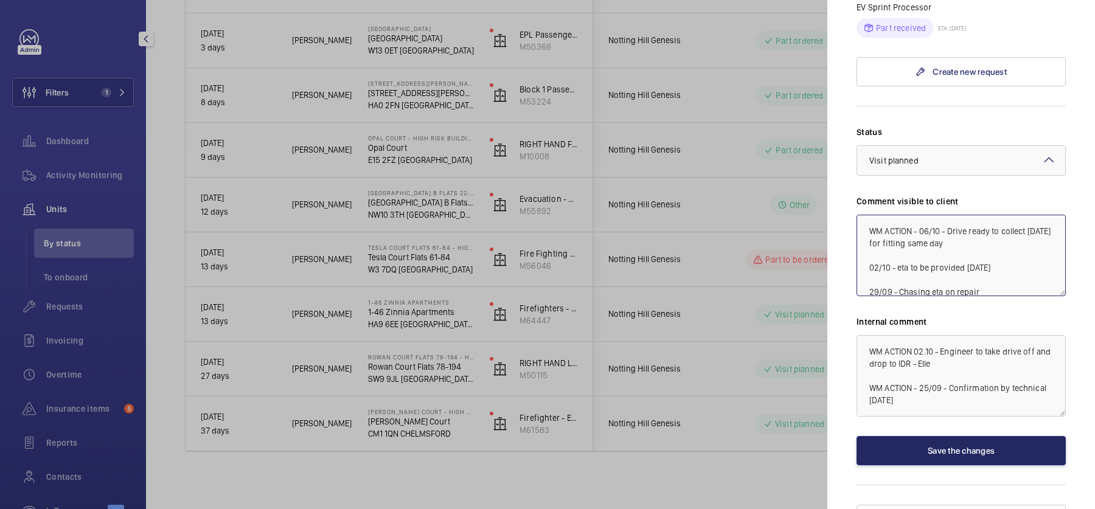
type textarea "WM ACTION - 06/10 - Drive ready to collect [DATE] for fitting same day 02/10 - …"
click at [980, 436] on button "Save the changes" at bounding box center [960, 450] width 209 height 29
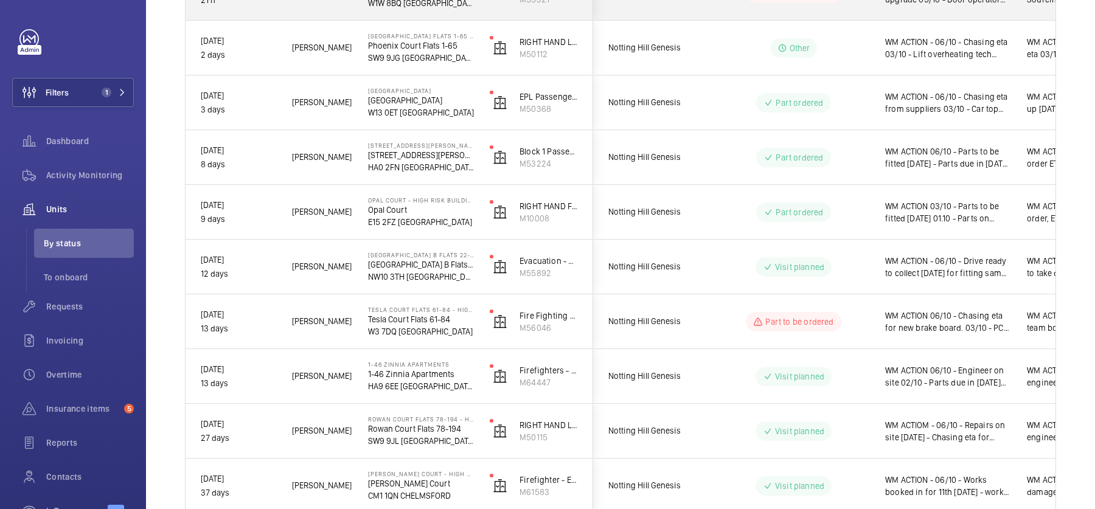
scroll to position [429, 0]
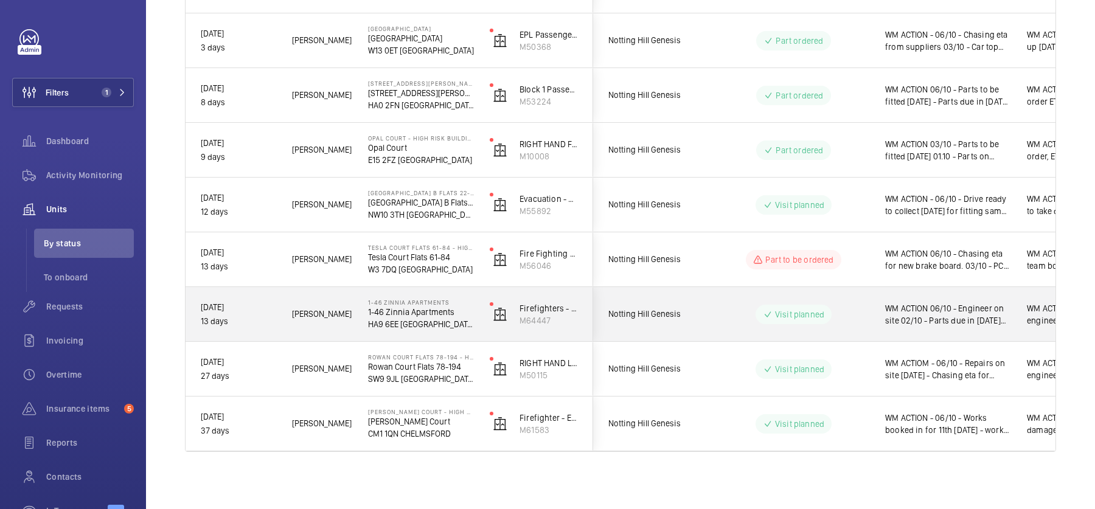
click at [801, 311] on p "Visit planned" at bounding box center [799, 314] width 49 height 12
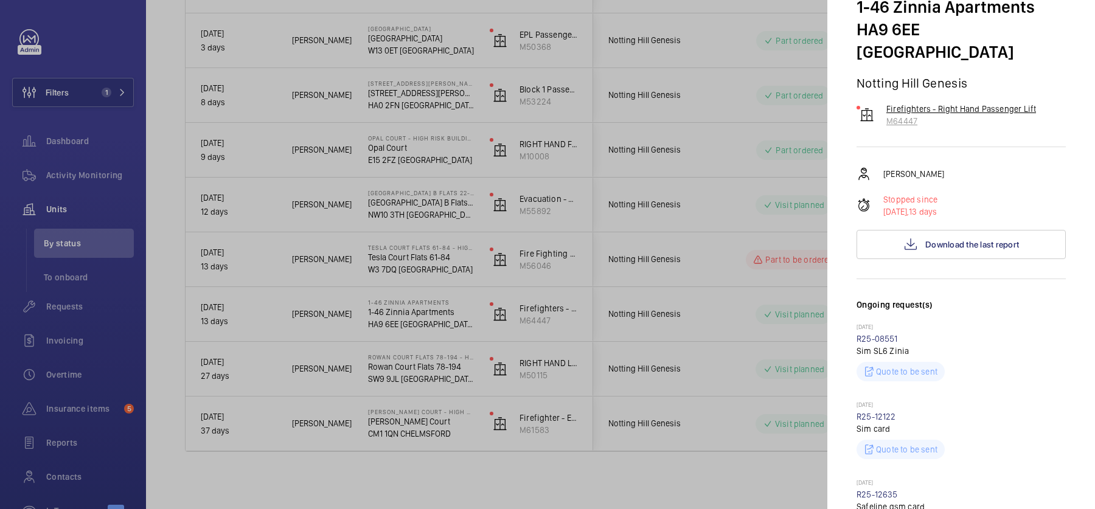
scroll to position [2, 0]
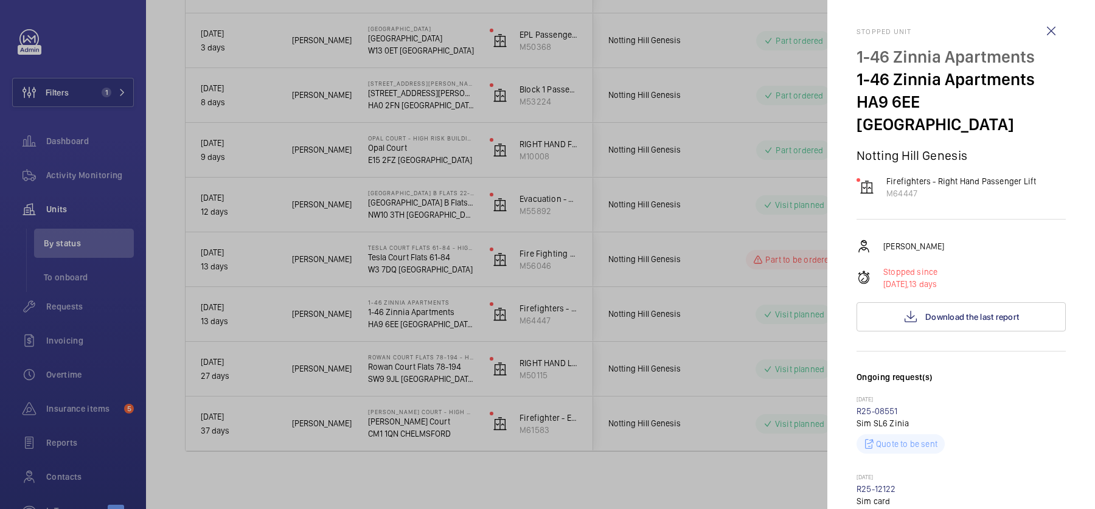
click at [668, 207] on div at bounding box center [547, 254] width 1095 height 509
